Goal: Find specific page/section

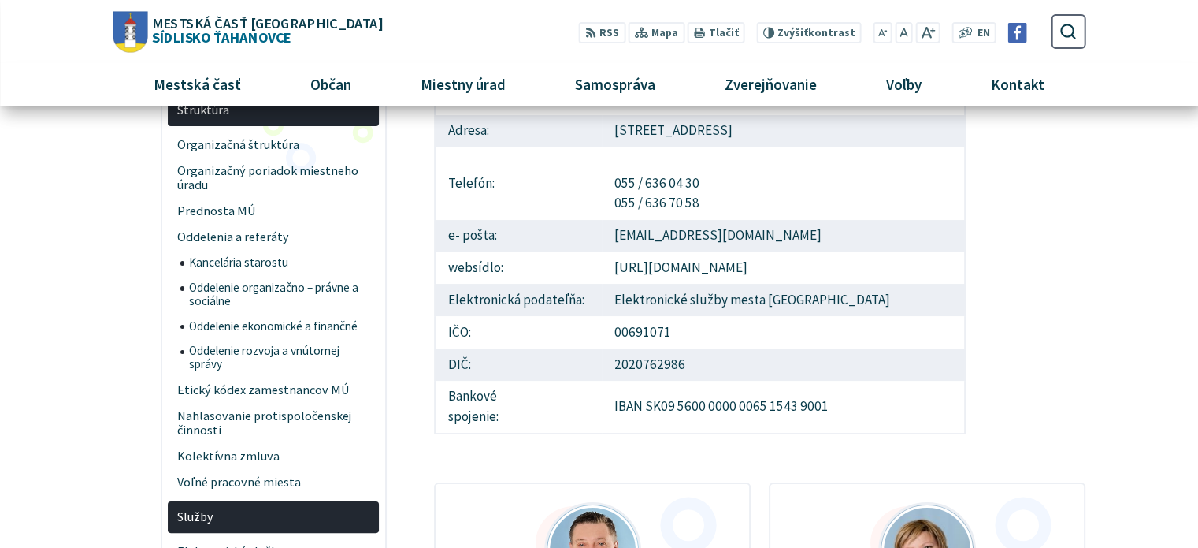
scroll to position [224, 0]
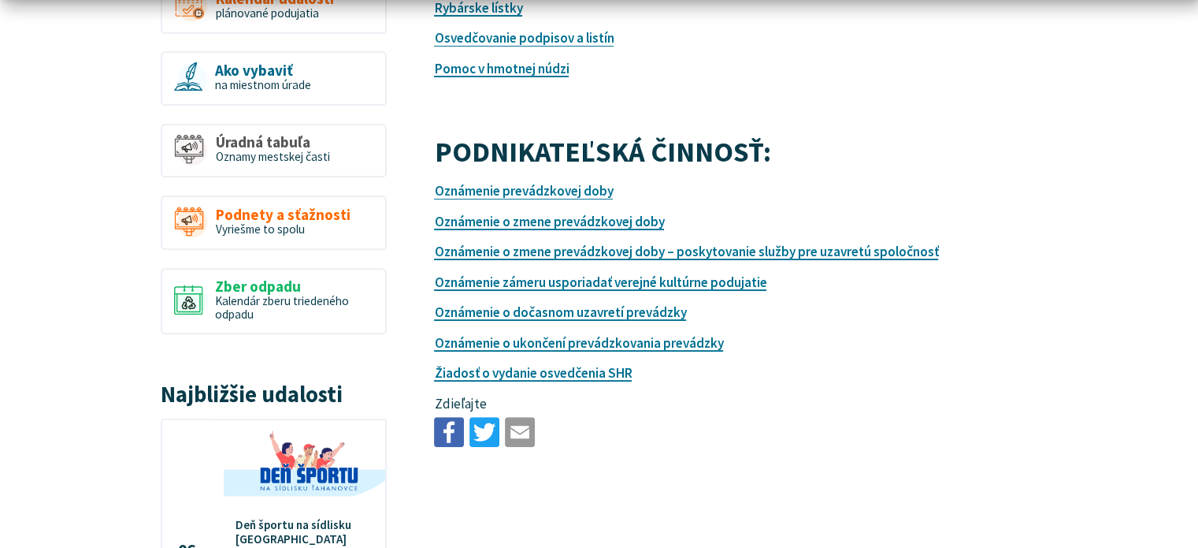
scroll to position [582, 0]
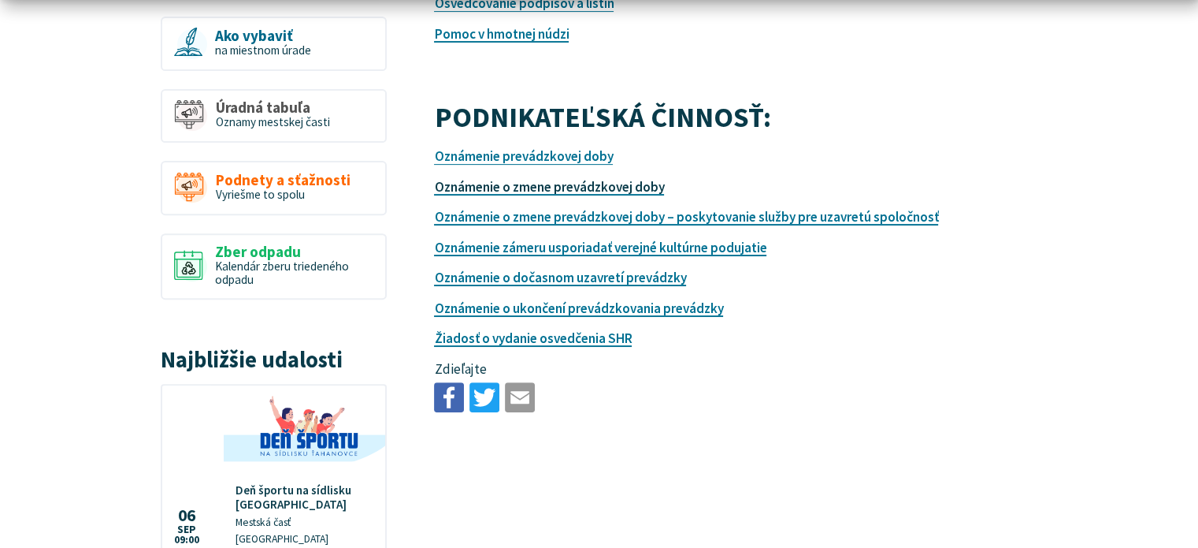
click at [574, 184] on link "Oznámenie o zmene prevádzkovej doby" at bounding box center [549, 186] width 230 height 17
